Goal: Task Accomplishment & Management: Use online tool/utility

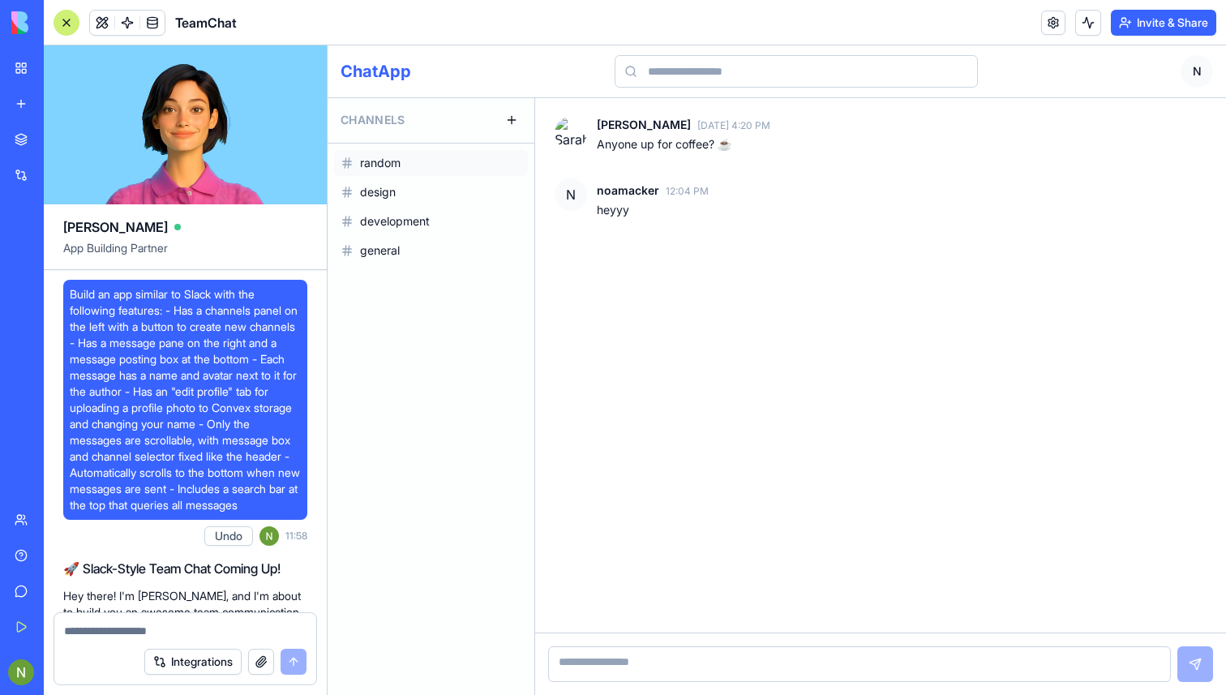
scroll to position [793, 0]
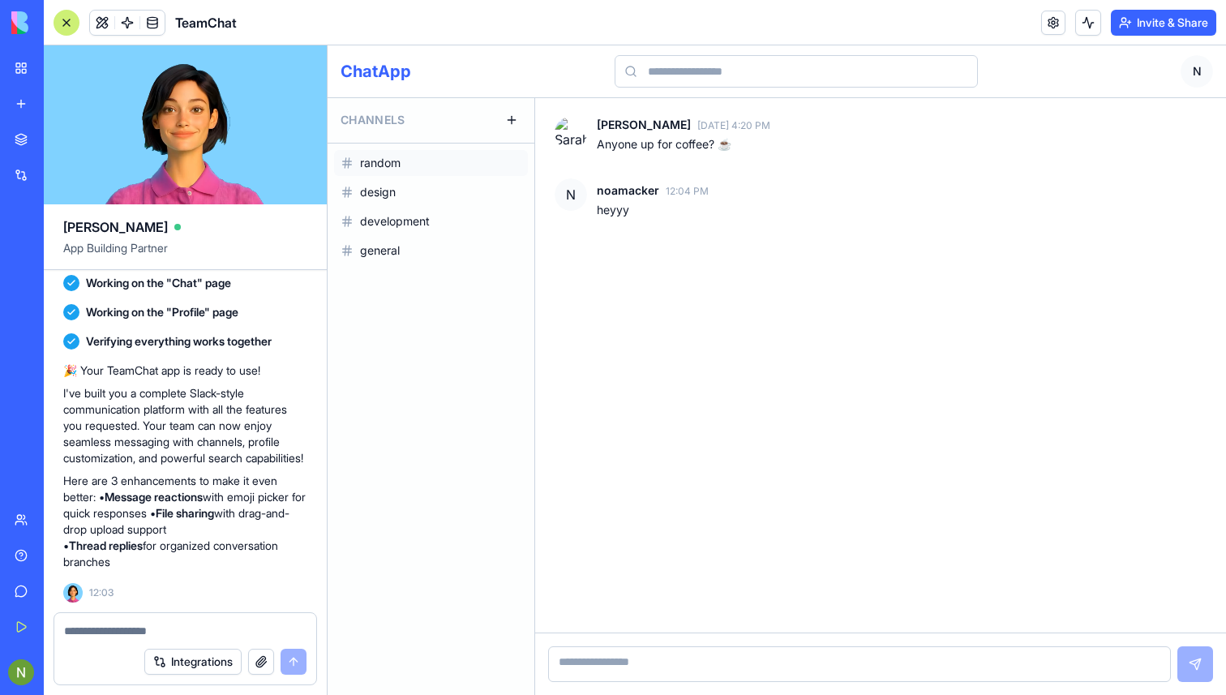
click at [1, 15] on div "BETA My Workspace New app Marketplace Integrations Recent Untitled App AI Logo …" at bounding box center [22, 347] width 44 height 695
click at [14, 20] on img at bounding box center [61, 22] width 101 height 23
click at [74, 23] on img at bounding box center [61, 22] width 101 height 23
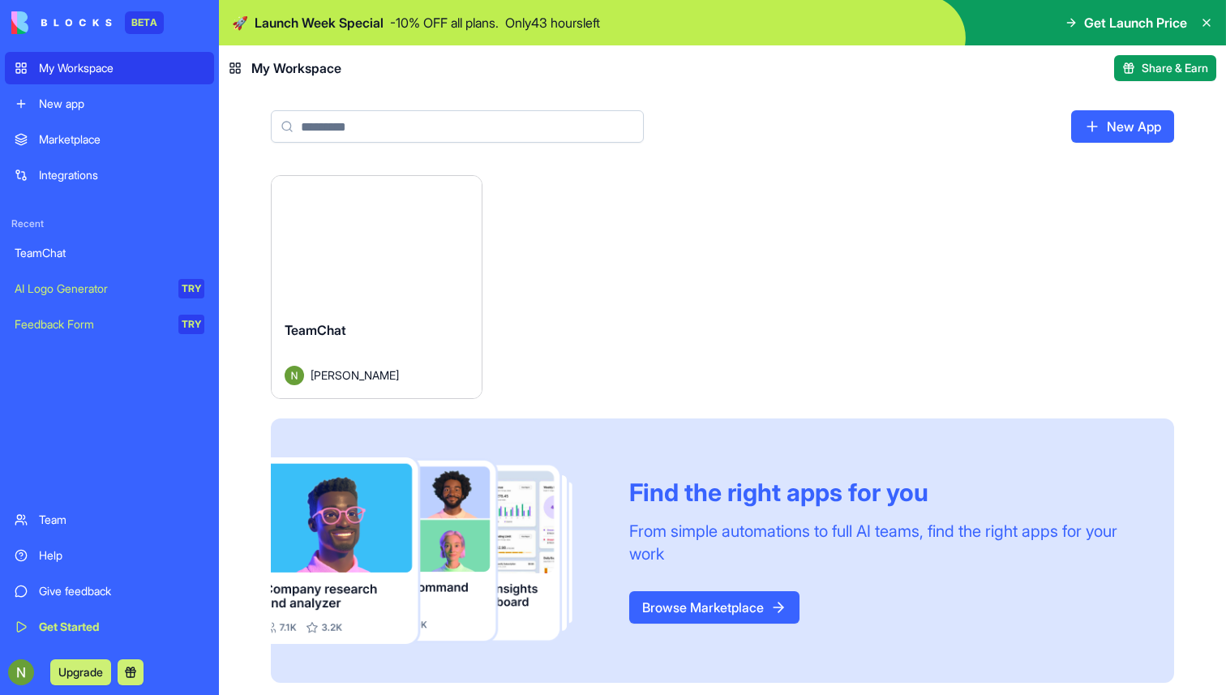
click at [73, 71] on div "My Workspace" at bounding box center [121, 68] width 165 height 16
click at [1110, 123] on link "New App" at bounding box center [1122, 126] width 103 height 32
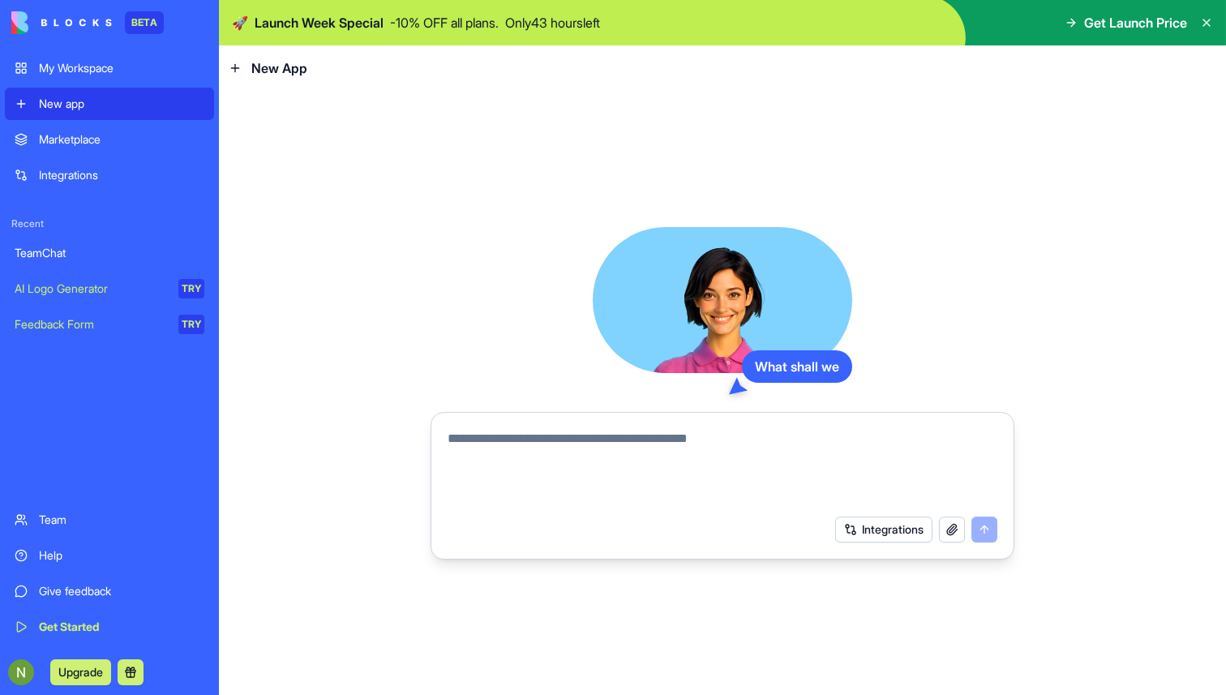
click at [533, 208] on div "What shall we Integrations" at bounding box center [722, 393] width 1007 height 604
click at [442, 247] on div "What shall we build? Integrations" at bounding box center [723, 393] width 584 height 332
